Goal: Information Seeking & Learning: Learn about a topic

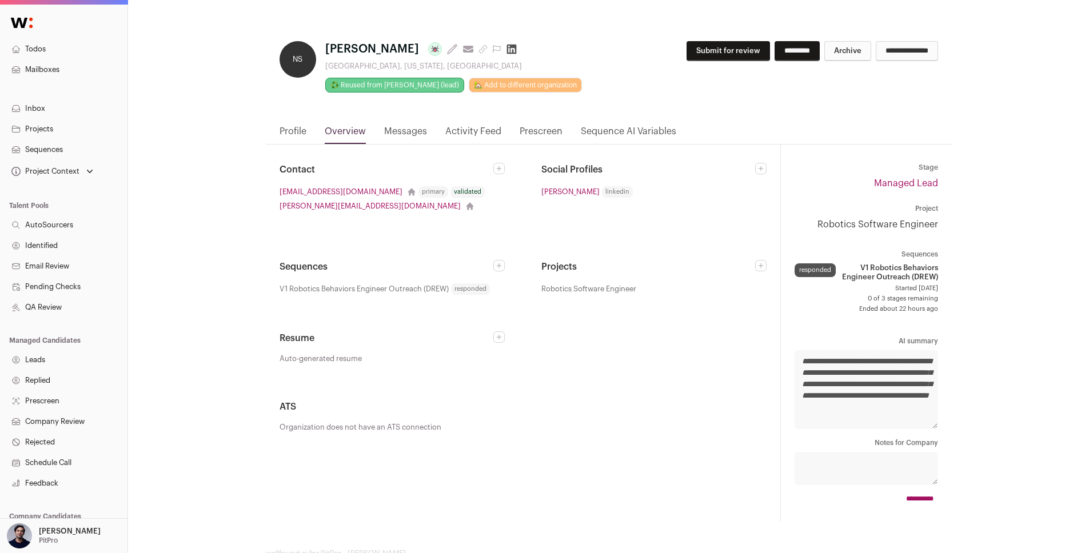
scroll to position [81, 0]
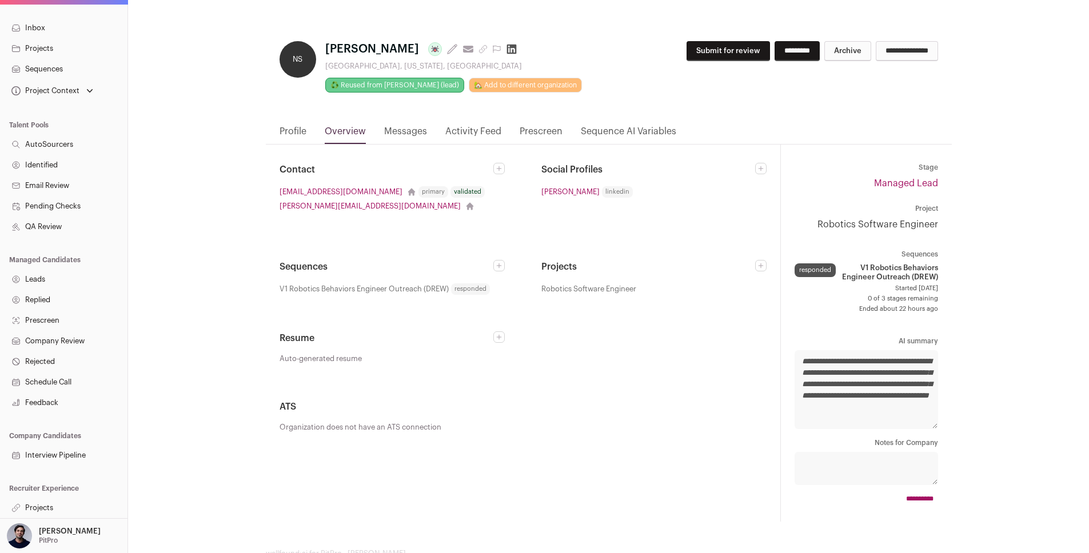
click at [475, 131] on link "Activity Feed" at bounding box center [473, 134] width 56 height 19
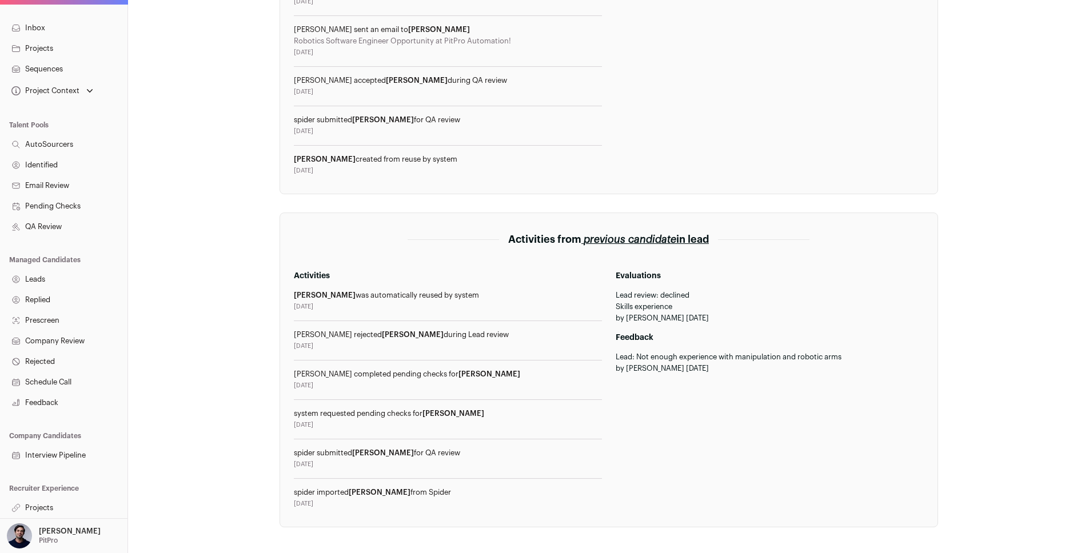
scroll to position [398, 0]
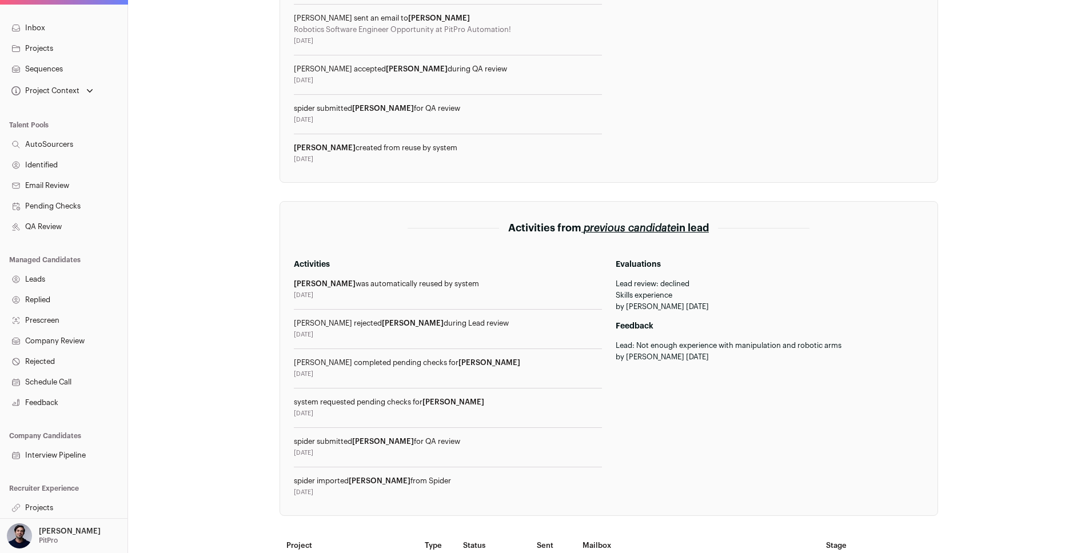
drag, startPoint x: 481, startPoint y: 325, endPoint x: 290, endPoint y: 324, distance: 190.3
click at [290, 324] on section "Activities from previous candidate in lead Activities [PERSON_NAME] was automat…" at bounding box center [609, 358] width 658 height 315
click at [241, 336] on div "**********" at bounding box center [608, 158] width 961 height 1112
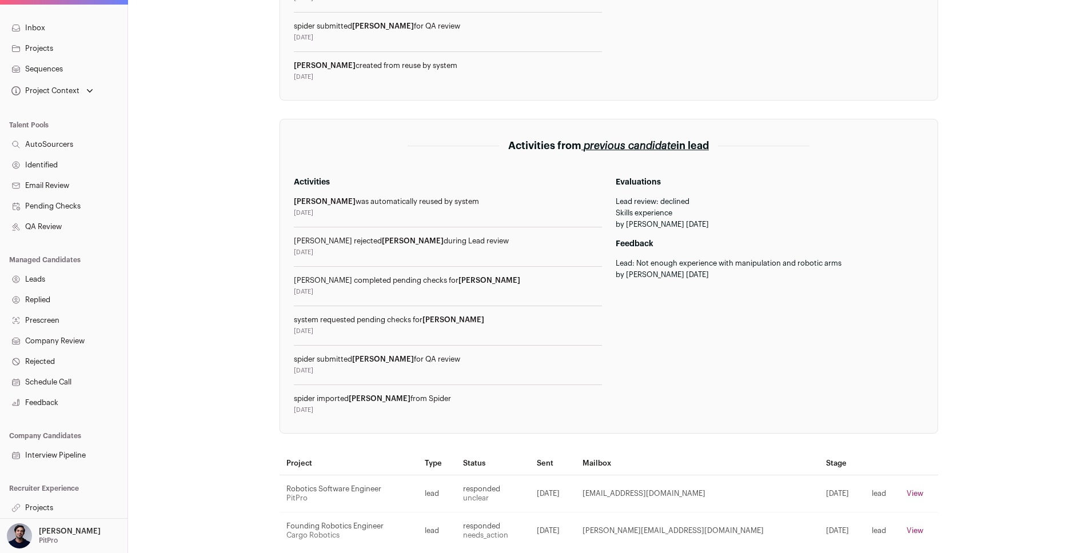
scroll to position [476, 0]
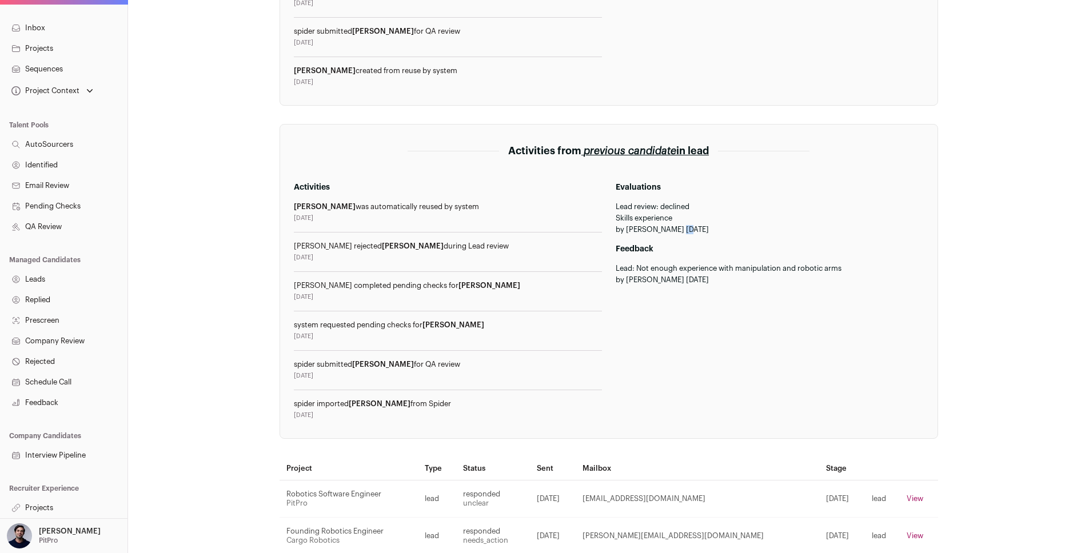
drag, startPoint x: 680, startPoint y: 231, endPoint x: 625, endPoint y: 230, distance: 54.3
click at [625, 230] on div "by [PERSON_NAME] [DATE]" at bounding box center [770, 229] width 308 height 9
copy div "Gui Cavalcanti"
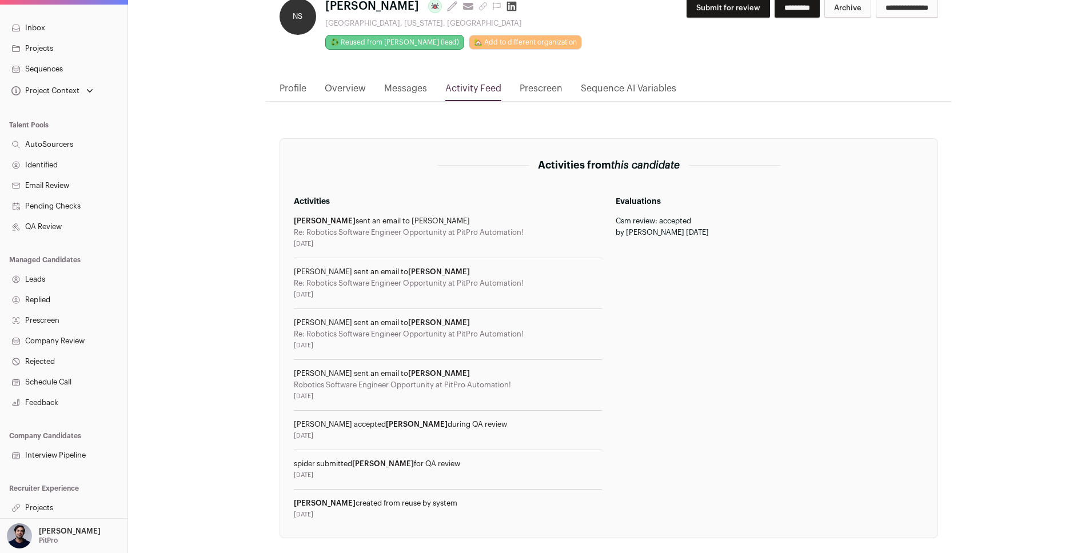
scroll to position [0, 0]
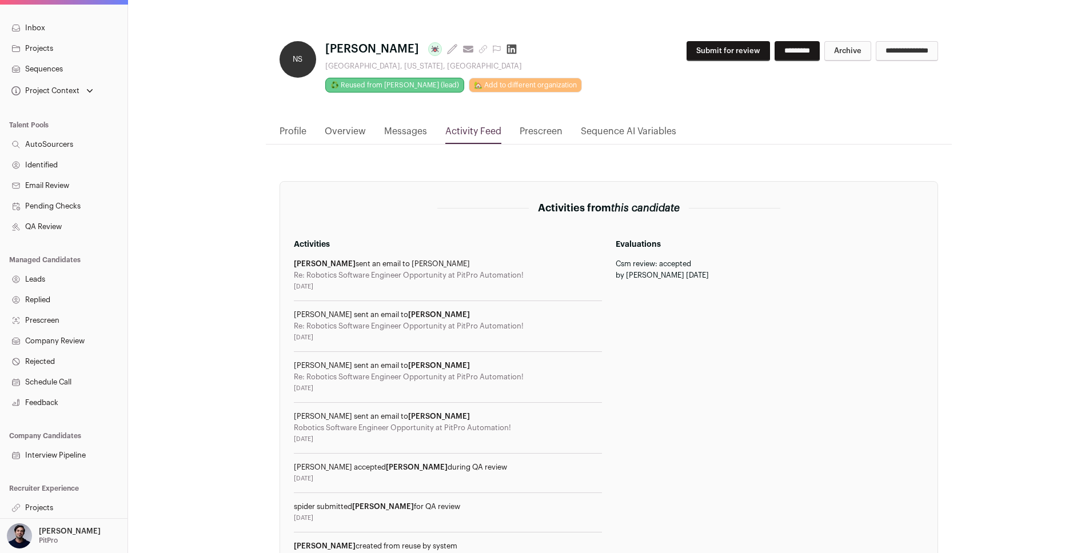
click at [544, 132] on link "Prescreen" at bounding box center [541, 134] width 43 height 19
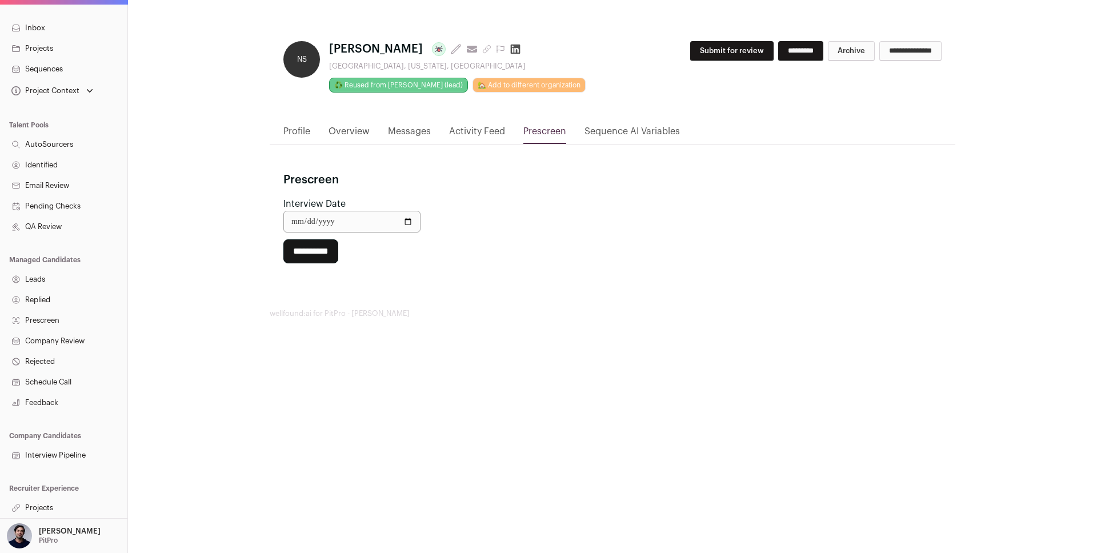
click at [477, 134] on link "Activity Feed" at bounding box center [477, 134] width 56 height 19
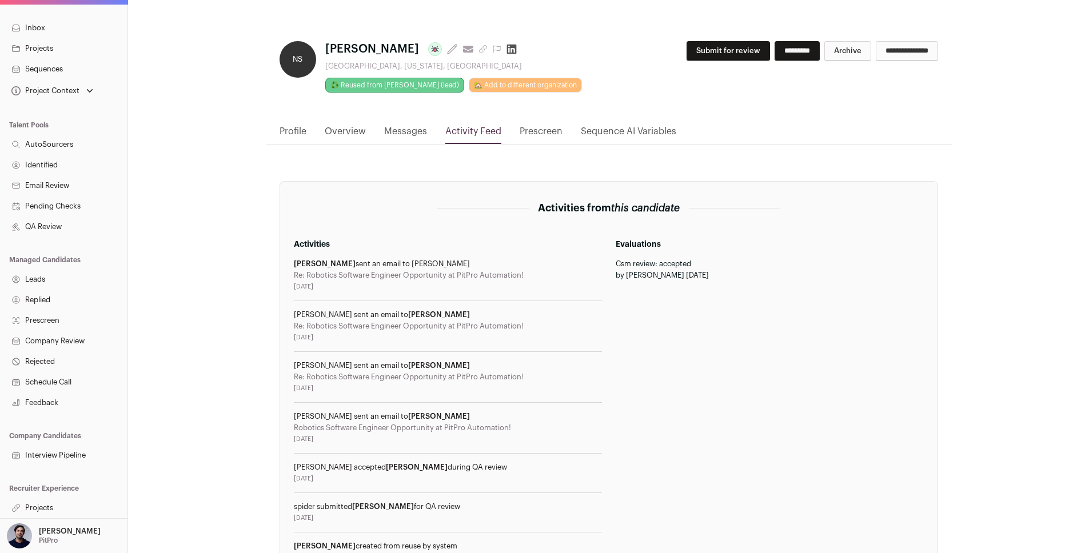
click at [413, 130] on link "Messages" at bounding box center [405, 134] width 43 height 19
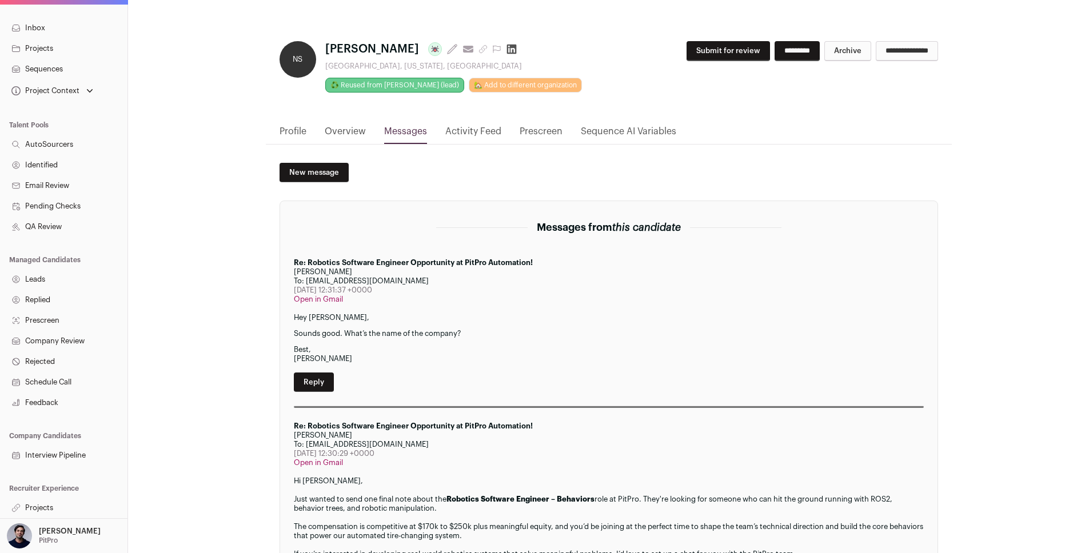
click at [473, 137] on link "Activity Feed" at bounding box center [473, 134] width 56 height 19
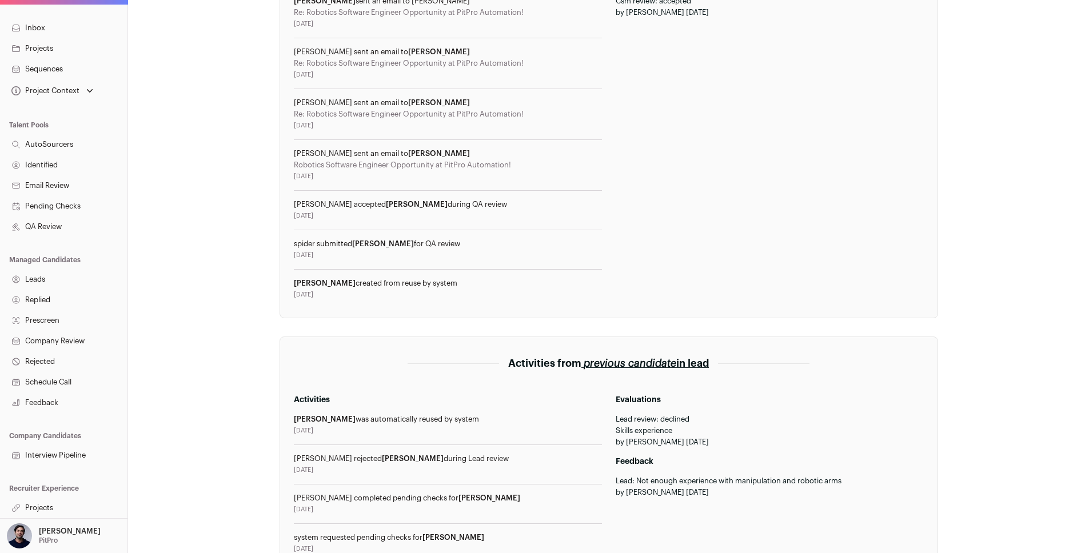
scroll to position [262, 0]
drag, startPoint x: 448, startPoint y: 287, endPoint x: 360, endPoint y: 289, distance: 88.0
click at [362, 289] on div "[PERSON_NAME] created from reuse by system [DATE]" at bounding box center [448, 290] width 308 height 21
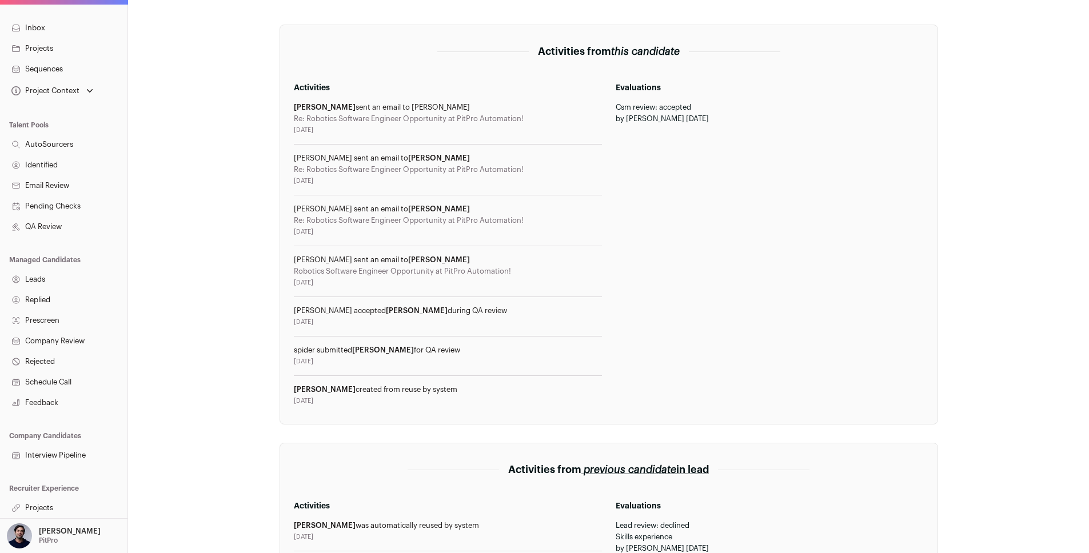
scroll to position [118, 0]
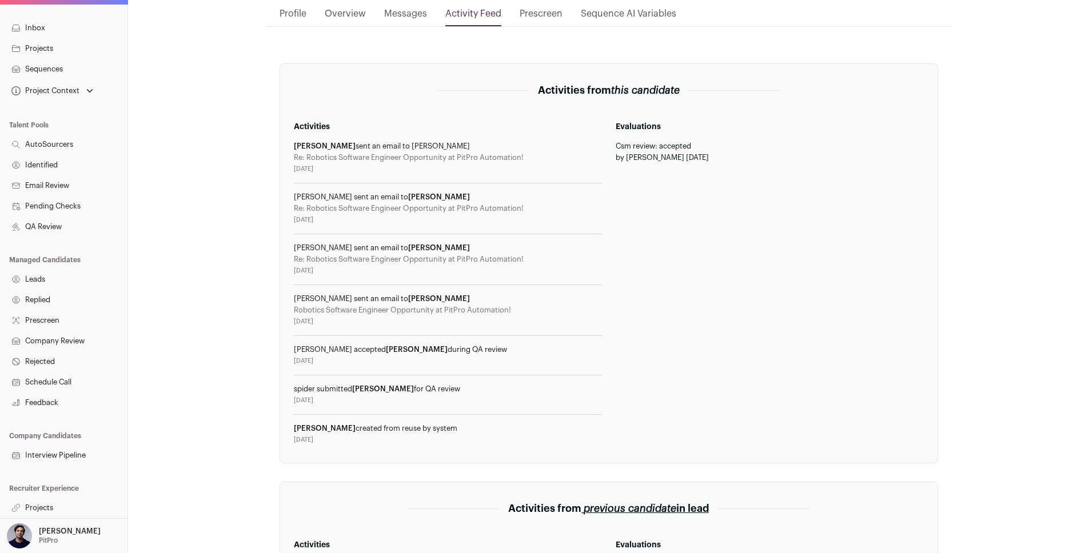
drag, startPoint x: 458, startPoint y: 430, endPoint x: 291, endPoint y: 430, distance: 166.9
click at [291, 430] on section "Activities from this candidate Activities [PERSON_NAME] sent an email to [PERSO…" at bounding box center [609, 263] width 658 height 400
click at [246, 376] on div "**********" at bounding box center [608, 438] width 961 height 1112
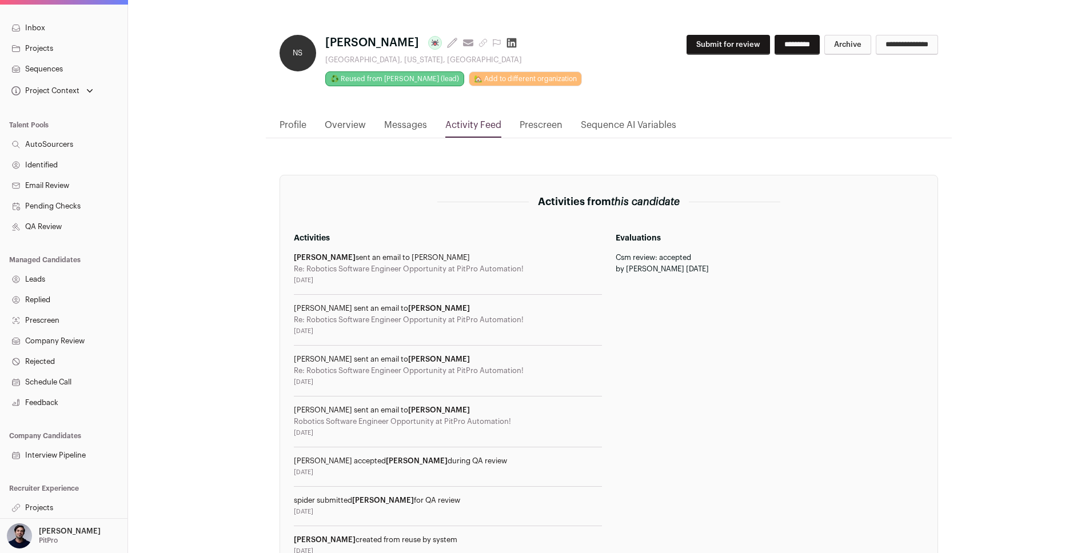
scroll to position [260, 0]
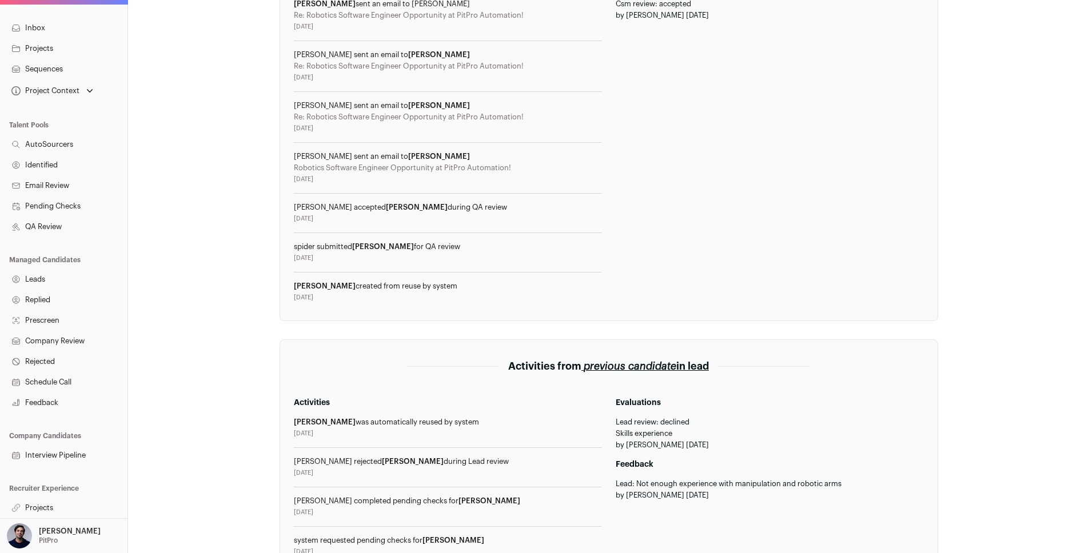
drag, startPoint x: 461, startPoint y: 424, endPoint x: 329, endPoint y: 424, distance: 132.0
click at [329, 424] on div "[PERSON_NAME] was automatically reused by system" at bounding box center [448, 422] width 308 height 9
copy div "was automatically reused by system"
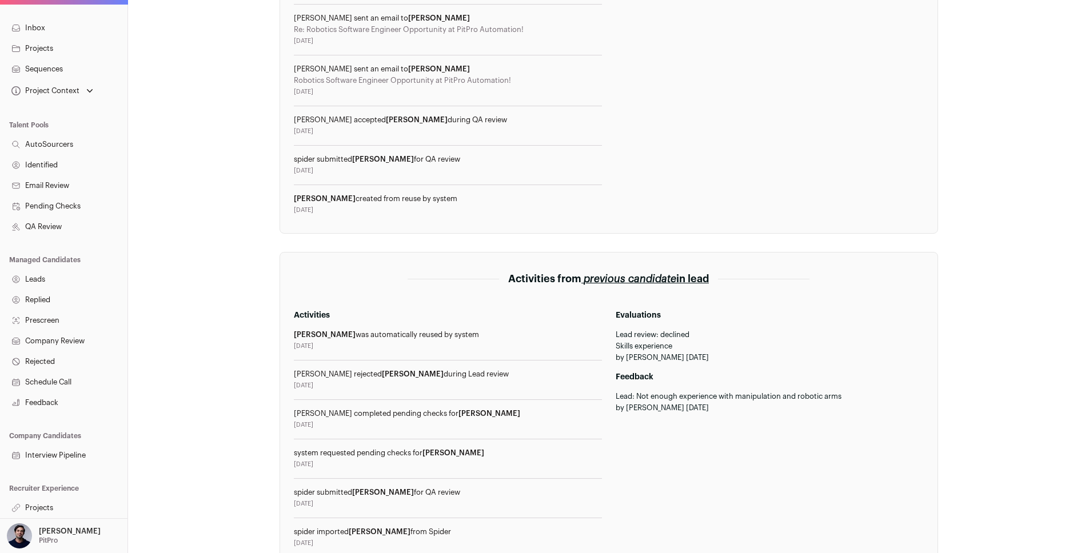
scroll to position [441, 0]
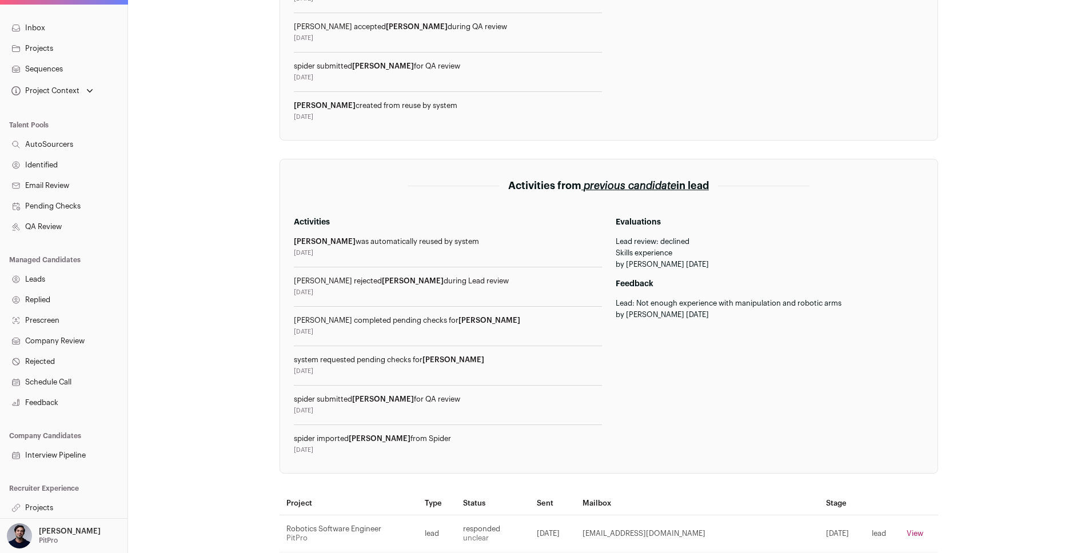
drag, startPoint x: 410, startPoint y: 360, endPoint x: 322, endPoint y: 362, distance: 88.6
click at [322, 362] on div "system requested pending checks for [PERSON_NAME]" at bounding box center [448, 360] width 308 height 9
copy div "equested pending check"
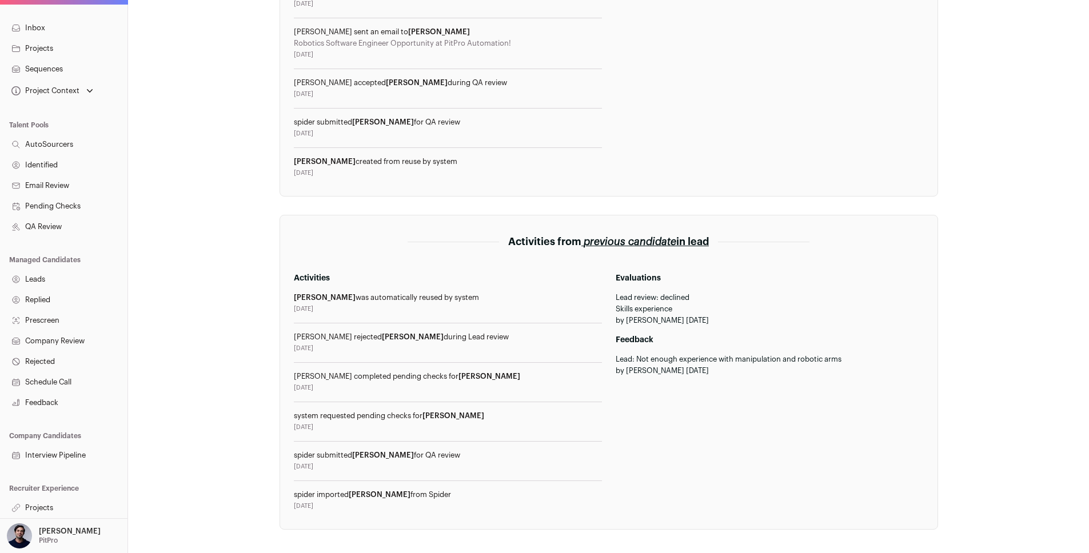
scroll to position [394, 0]
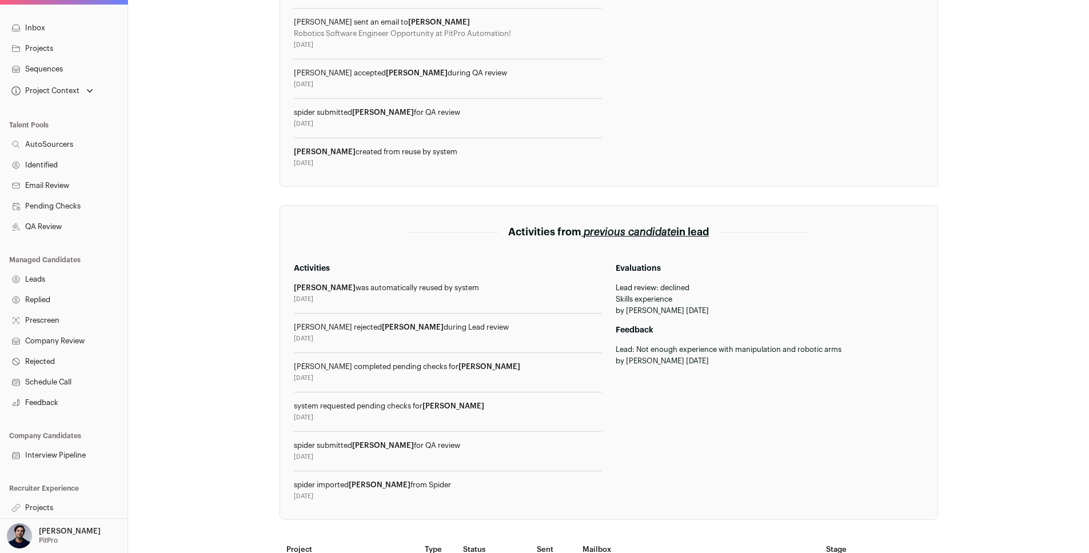
click at [635, 406] on div "Evaluations Lead review: declined Skills experience by [PERSON_NAME] [DATE] Fee…" at bounding box center [770, 382] width 308 height 238
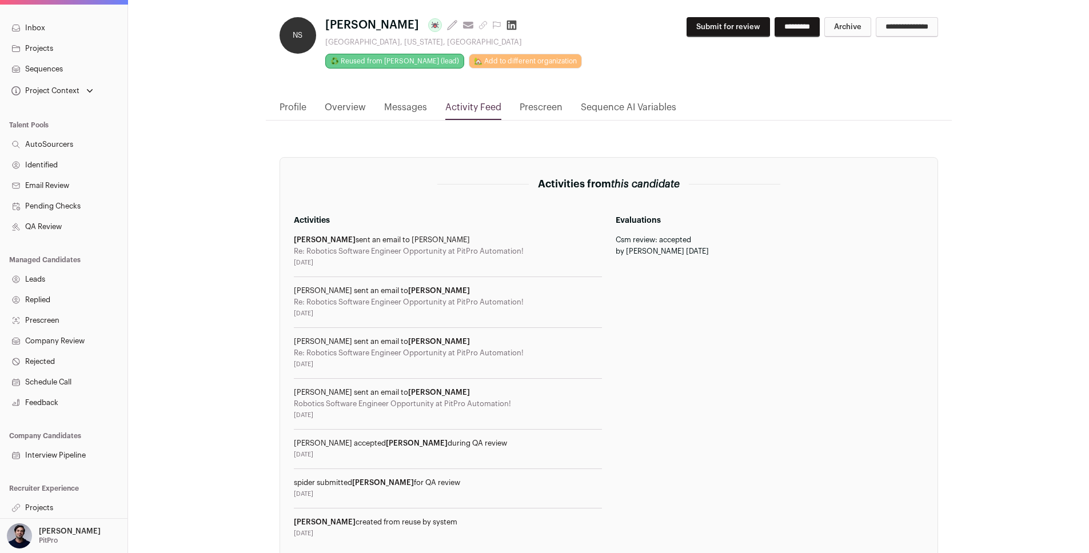
scroll to position [0, 0]
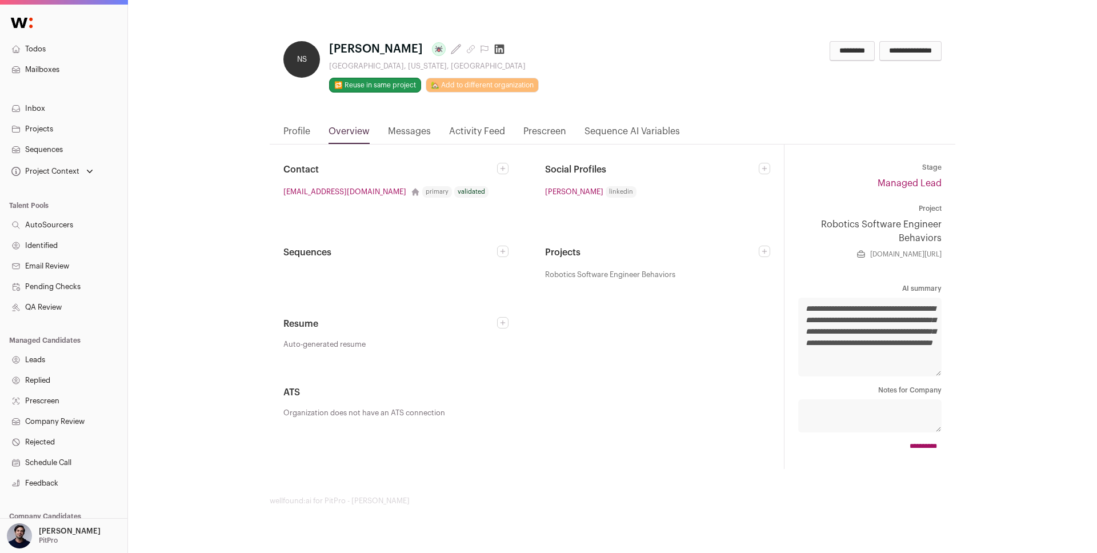
click at [485, 127] on link "Activity Feed" at bounding box center [477, 134] width 56 height 19
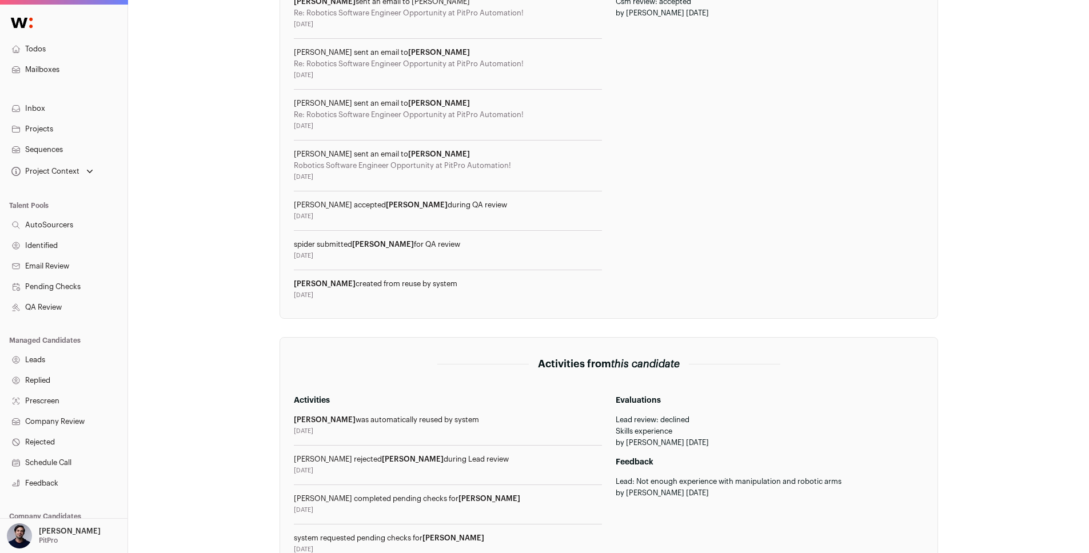
scroll to position [513, 0]
